Goal: Find specific page/section: Find specific page/section

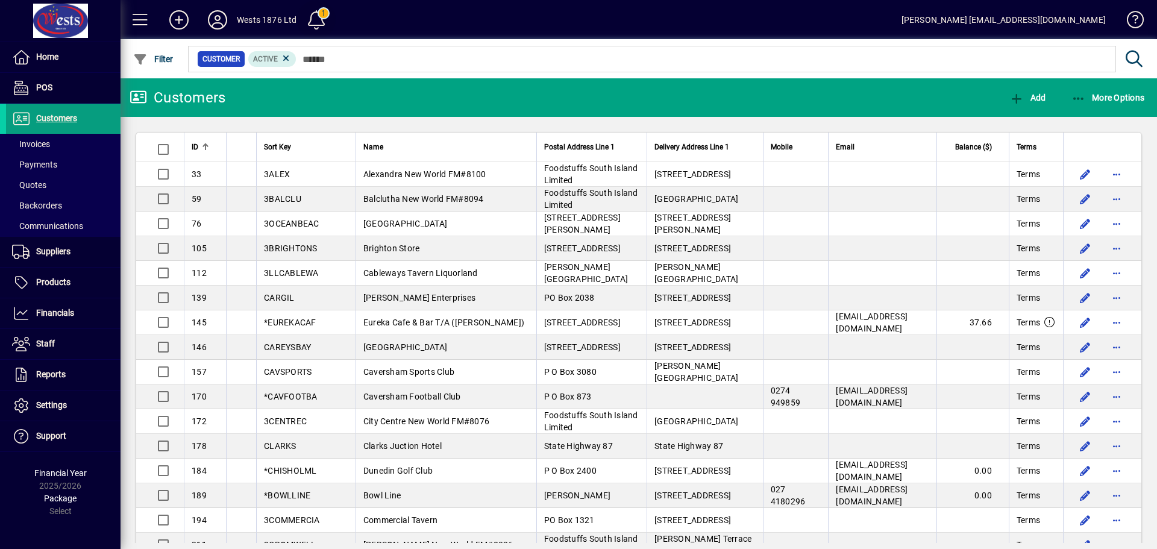
click at [317, 22] on span at bounding box center [316, 19] width 29 height 29
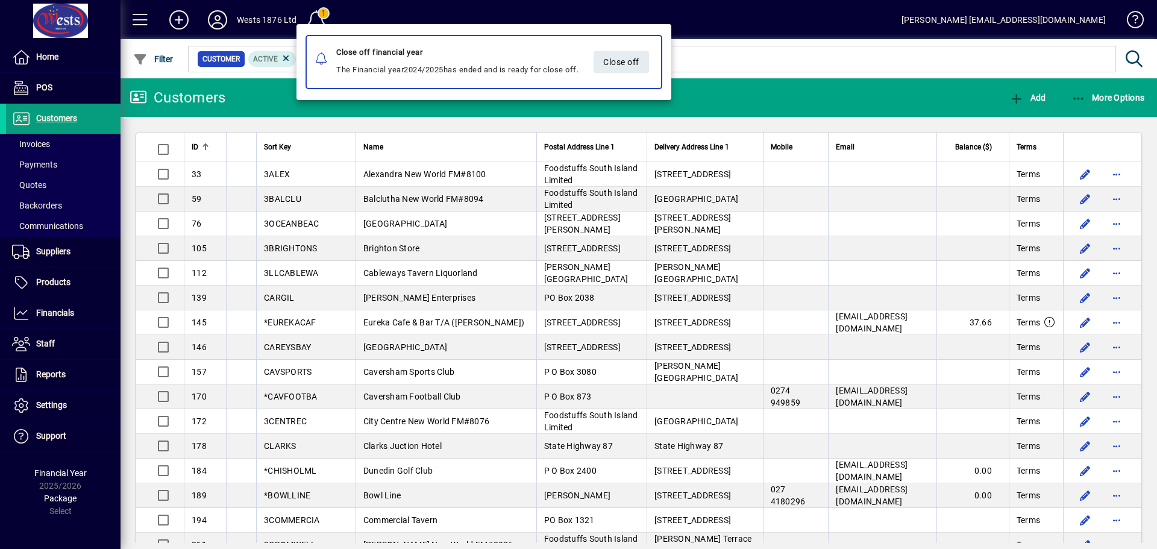
click at [366, 19] on div at bounding box center [578, 274] width 1157 height 549
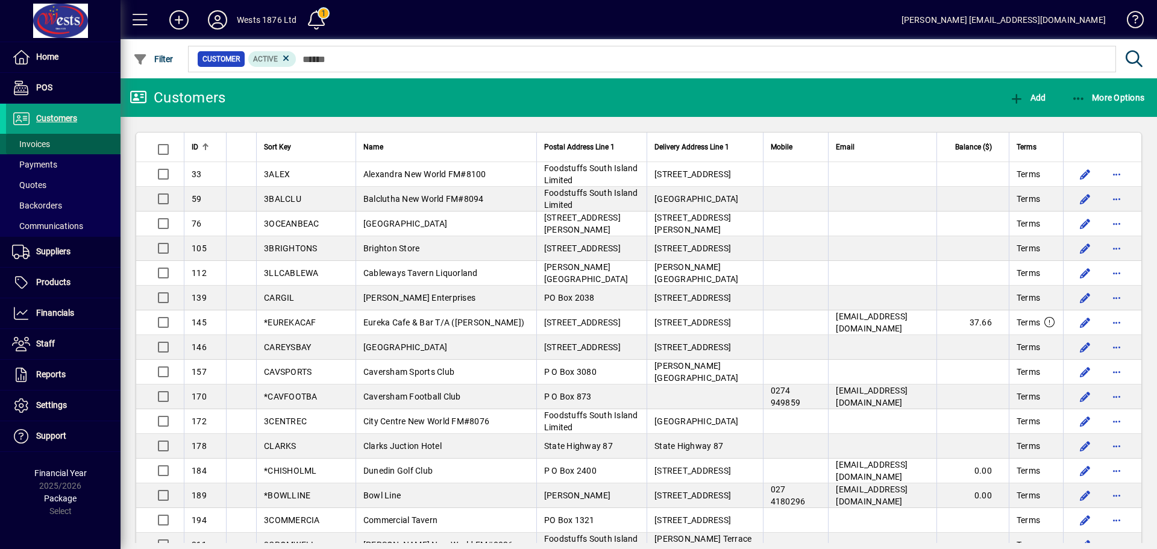
click at [60, 145] on span at bounding box center [63, 144] width 115 height 29
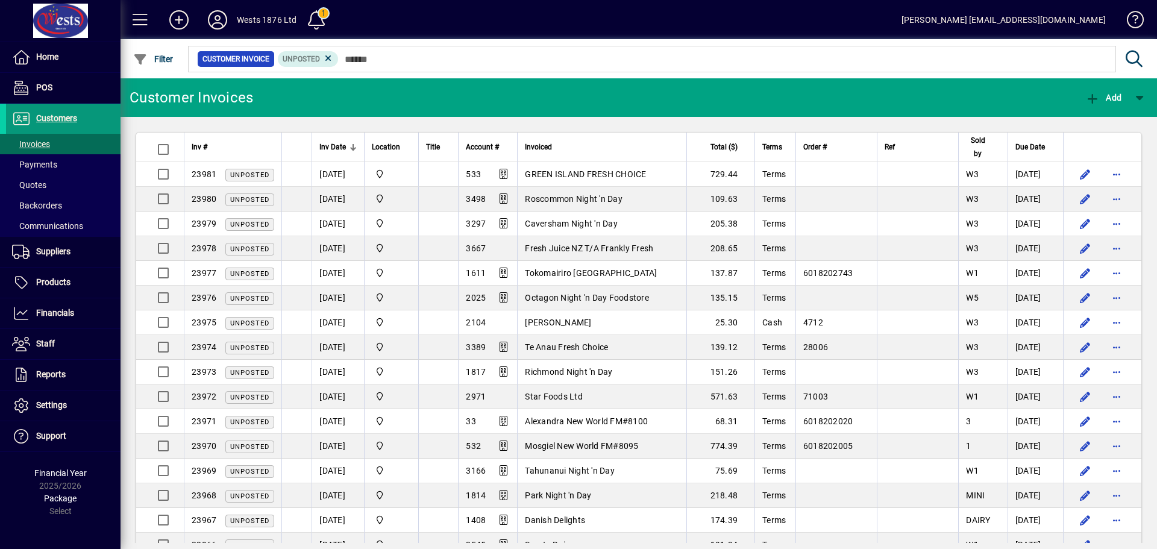
click at [68, 119] on span "Customers" at bounding box center [56, 118] width 41 height 10
